Goal: Information Seeking & Learning: Understand process/instructions

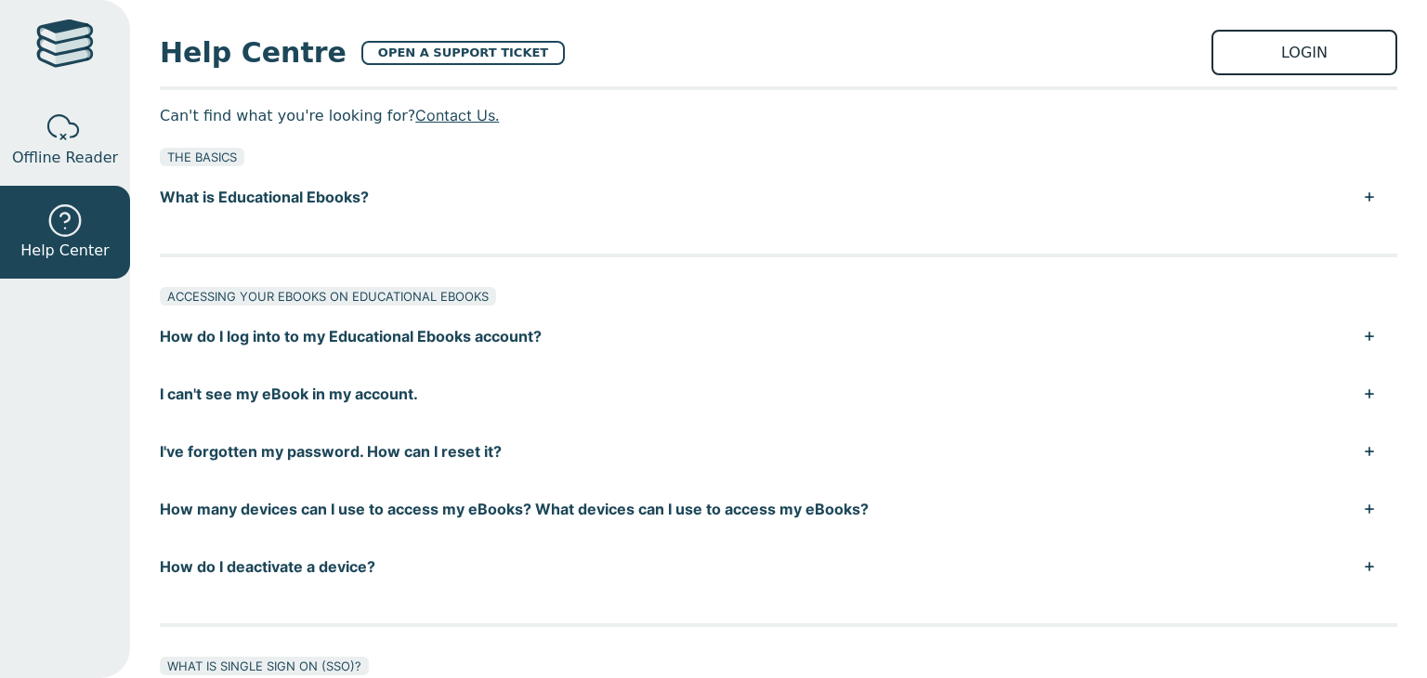
click at [1217, 34] on link "LOGIN" at bounding box center [1304, 53] width 186 height 46
click at [391, 348] on button "How do I log into to my Educational Ebooks account?" at bounding box center [778, 336] width 1237 height 58
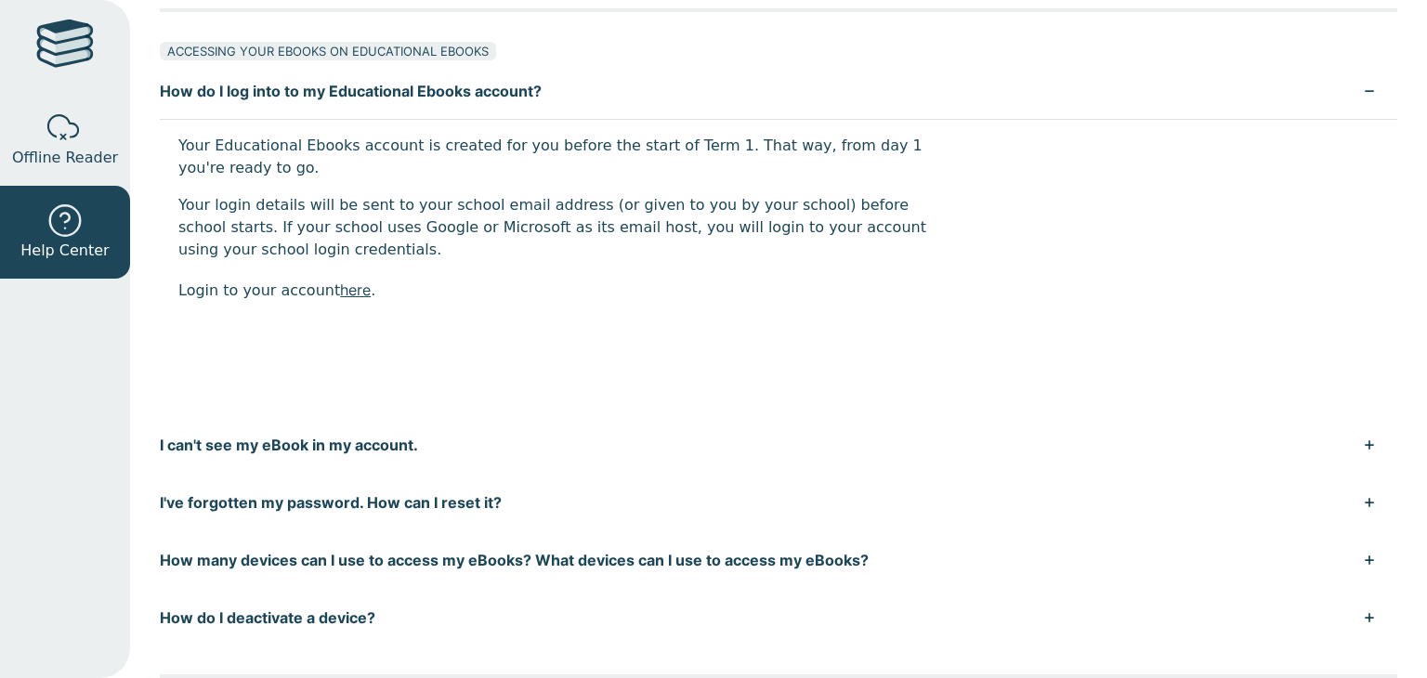
scroll to position [244, 0]
